Goal: Use online tool/utility: Utilize a website feature to perform a specific function

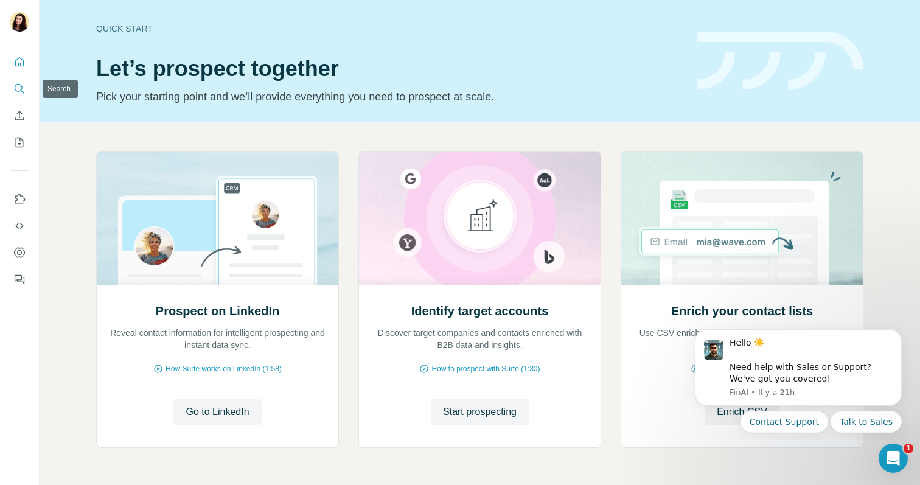
click at [22, 92] on icon "Search" at bounding box center [19, 89] width 12 height 12
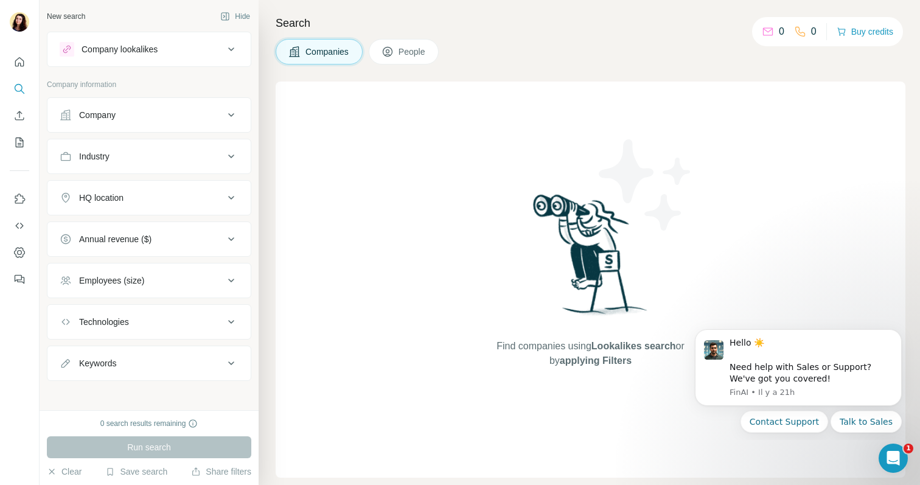
click at [90, 54] on div "Company lookalikes" at bounding box center [120, 49] width 76 height 12
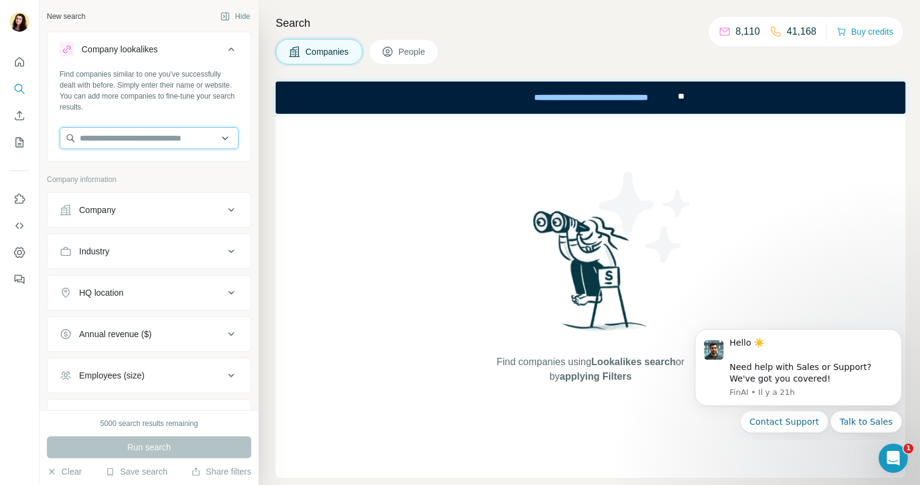
click at [121, 134] on input "text" at bounding box center [149, 138] width 179 height 22
type input "*********"
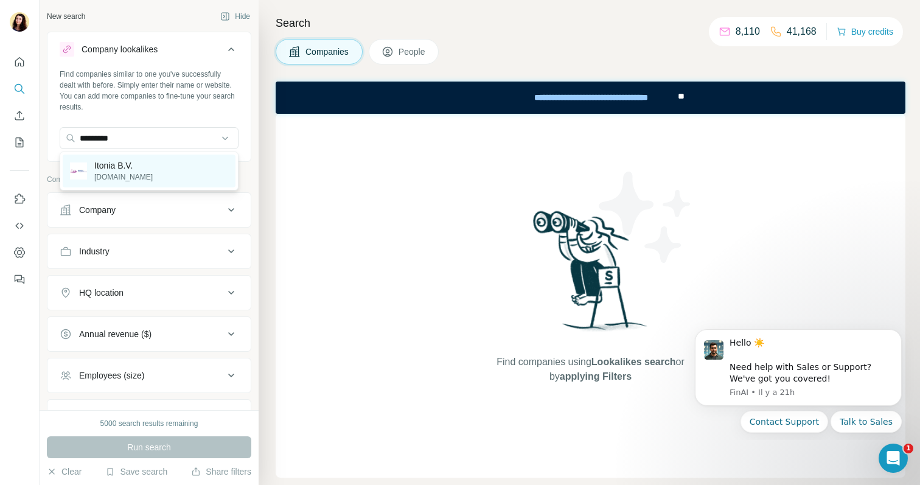
click at [120, 165] on p "Itonia B.V." at bounding box center [123, 165] width 58 height 12
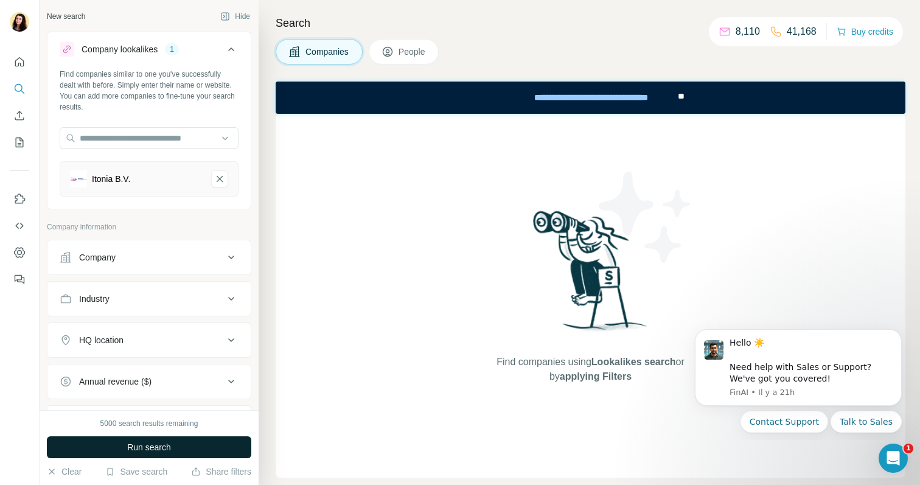
click at [123, 445] on button "Run search" at bounding box center [149, 447] width 204 height 22
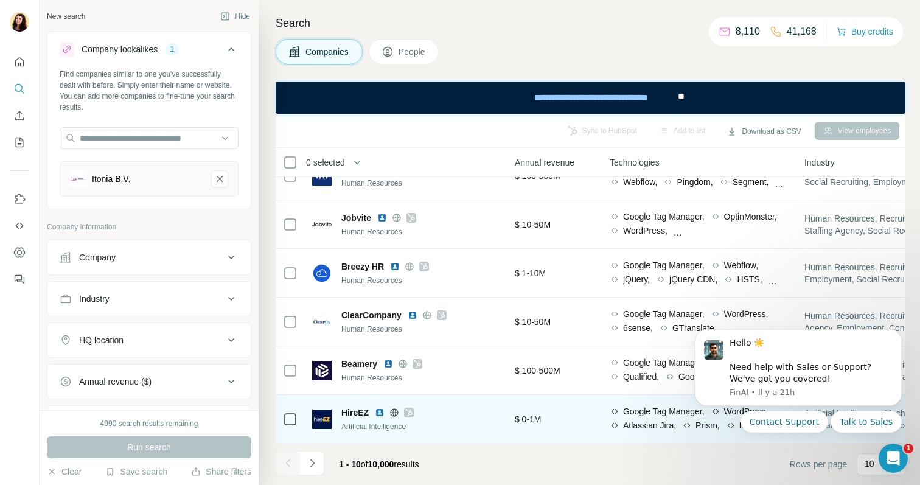
scroll to position [220, 637]
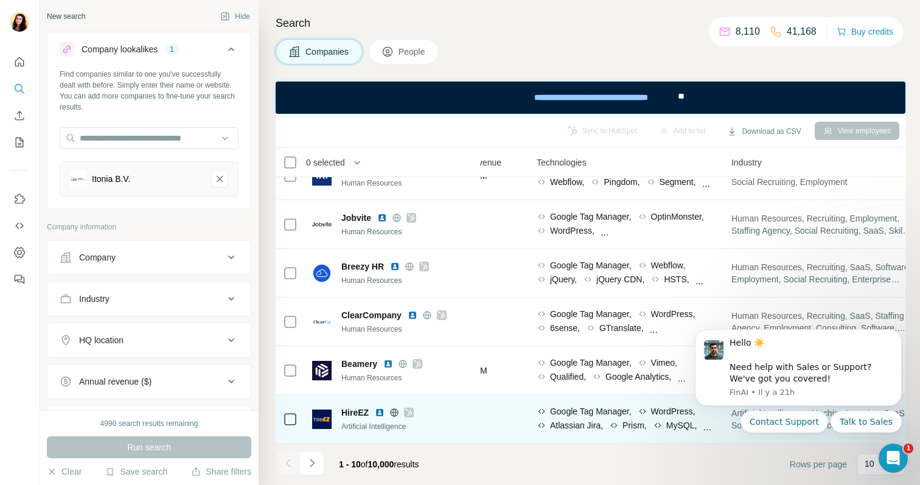
click at [395, 409] on icon at bounding box center [394, 413] width 10 height 10
click at [411, 414] on icon at bounding box center [409, 412] width 7 height 7
